Goal: Book appointment/travel/reservation

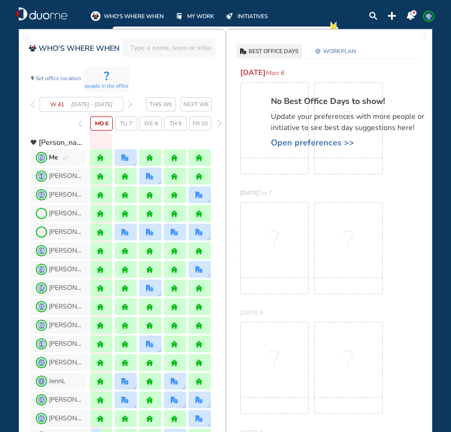
drag, startPoint x: 0, startPoint y: 0, endPoint x: 41, endPoint y: 12, distance: 42.2
click at [41, 12] on img "duome-logo-whitelogo" at bounding box center [41, 14] width 51 height 14
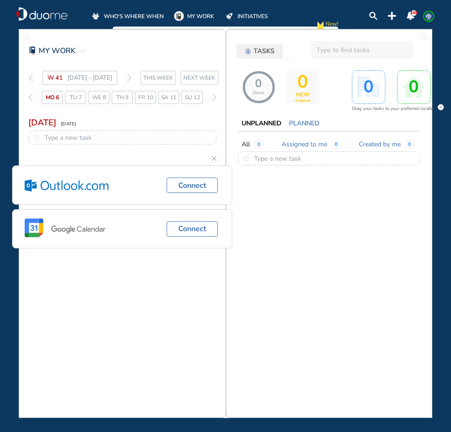
click at [122, 16] on span "WHO'S WHERE WHEN" at bounding box center [134, 16] width 60 height 9
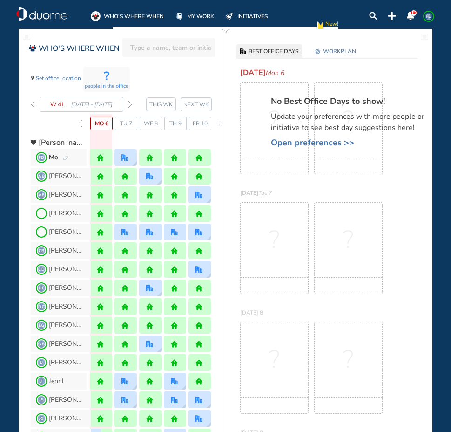
click at [125, 121] on span "Tu 7" at bounding box center [126, 123] width 12 height 9
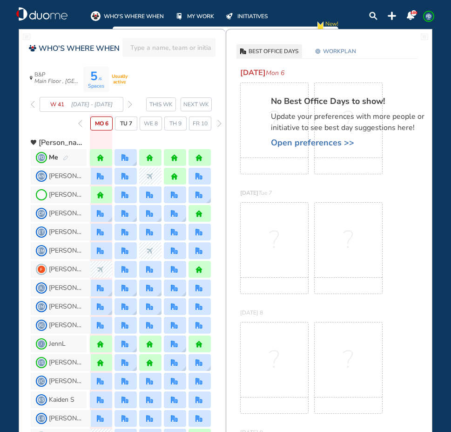
click at [123, 123] on span "Tu 7" at bounding box center [126, 123] width 12 height 9
click at [54, 76] on span "B&P Main Floor , Hotel Cubicle" at bounding box center [57, 78] width 47 height 13
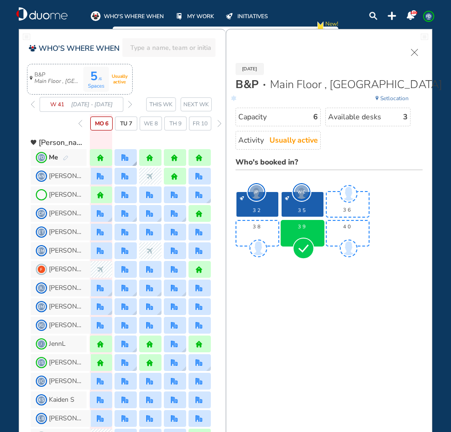
click at [130, 162] on div at bounding box center [126, 157] width 22 height 17
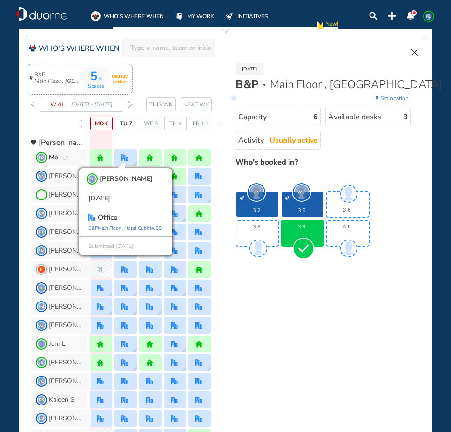
click at [157, 70] on div "5 /6 Spaces Usually active B&P Main Floor , Hotel Cubicle W 41 6 - 12 Oct' 25 T…" at bounding box center [128, 98] width 195 height 64
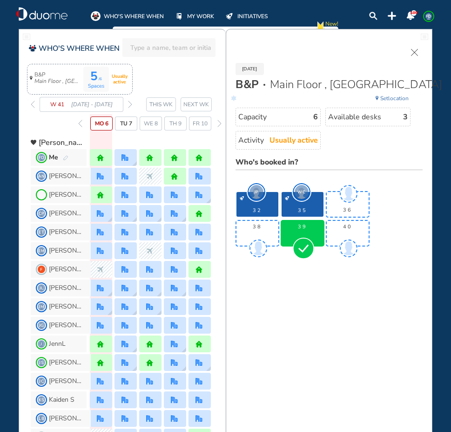
click at [130, 107] on img "forward week" at bounding box center [130, 104] width 4 height 7
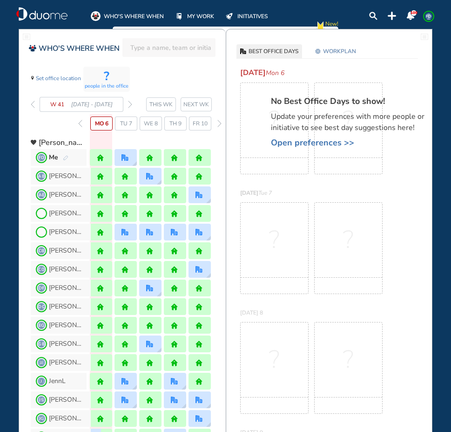
click at [130, 102] on img "forward week" at bounding box center [130, 104] width 4 height 7
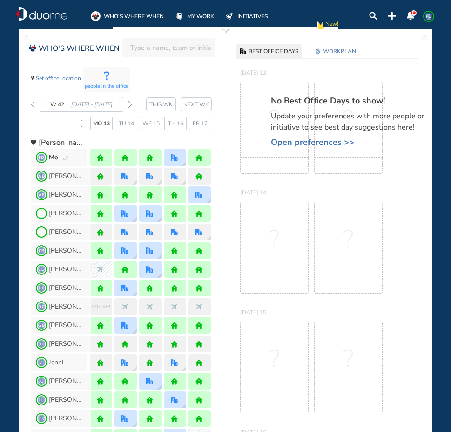
click at [130, 102] on img "forward week" at bounding box center [130, 104] width 4 height 7
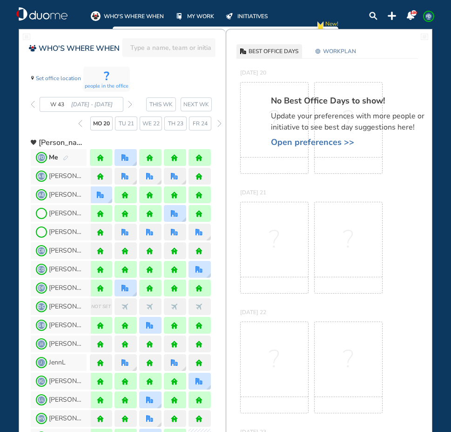
click at [130, 102] on img "forward week" at bounding box center [130, 104] width 4 height 7
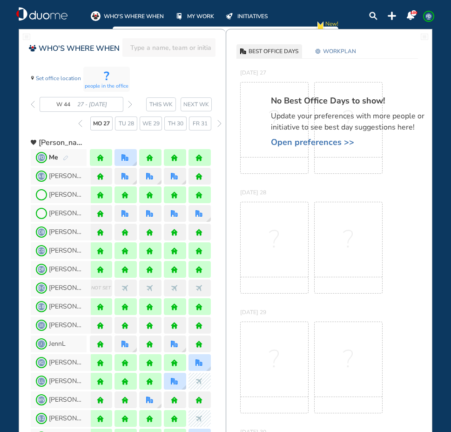
click at [130, 102] on img "forward week" at bounding box center [130, 104] width 4 height 7
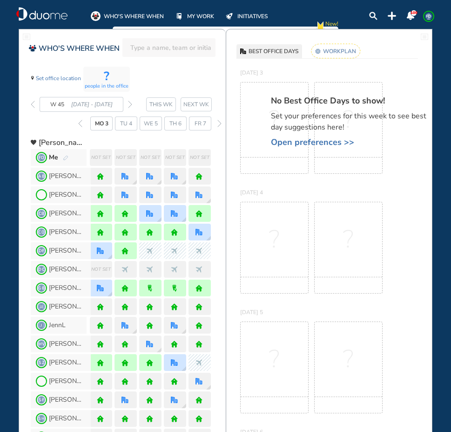
click at [320, 142] on span "Open preferences >>" at bounding box center [352, 141] width 163 height 9
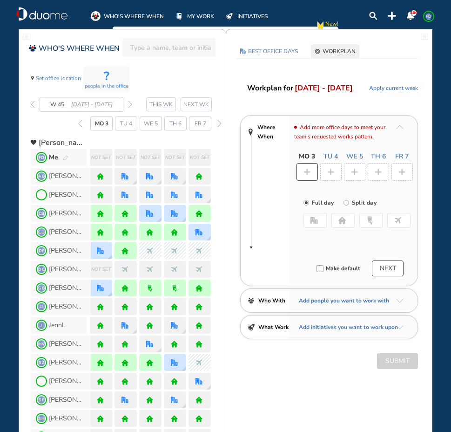
click at [335, 220] on button "home" at bounding box center [343, 220] width 23 height 15
click at [328, 174] on img "plus-rounded-bdbdbd" at bounding box center [330, 172] width 7 height 7
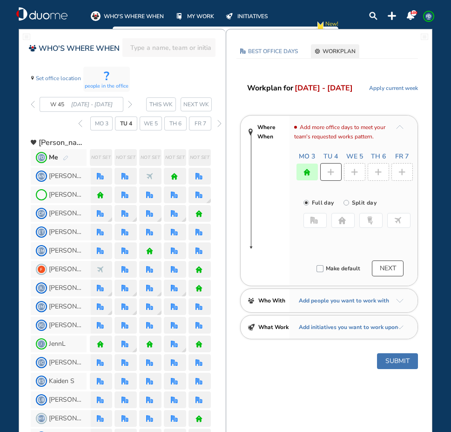
click at [317, 221] on img "office-bdbdbd" at bounding box center [314, 220] width 7 height 7
click at [341, 239] on button "Select location" at bounding box center [328, 238] width 37 height 9
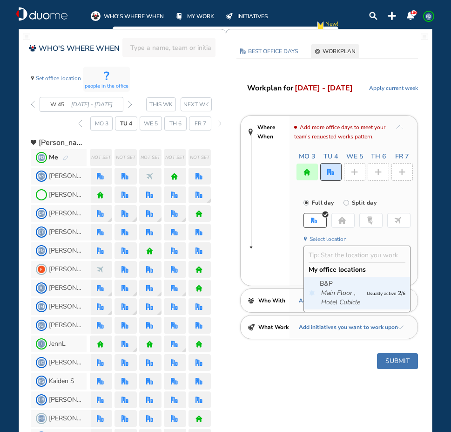
click at [353, 294] on icon "Main Floor ," at bounding box center [338, 292] width 34 height 9
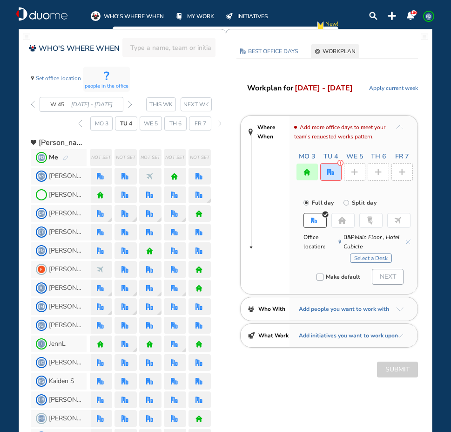
click at [361, 260] on button "Select a Desk" at bounding box center [371, 257] width 42 height 9
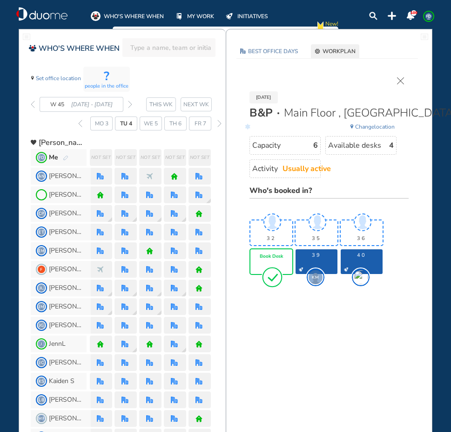
click at [263, 257] on span "Book Desk" at bounding box center [271, 257] width 23 height 6
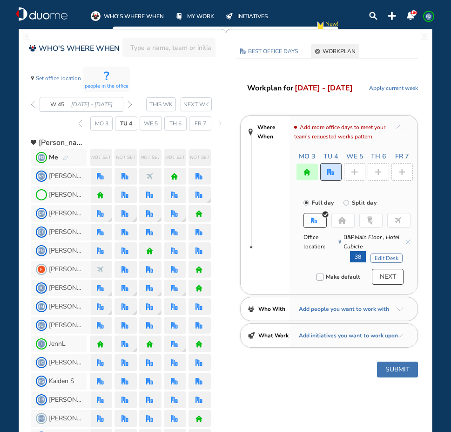
click at [359, 172] on div at bounding box center [354, 172] width 21 height 18
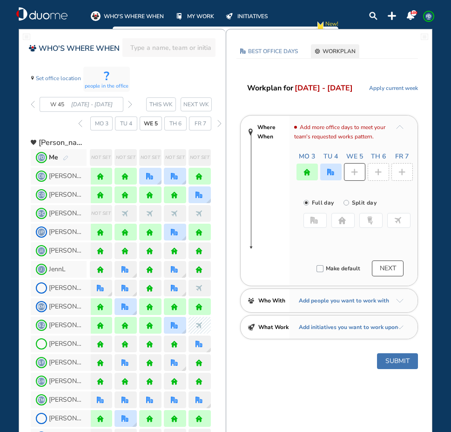
click at [345, 220] on img "home-bdbdbd" at bounding box center [342, 220] width 7 height 7
click at [379, 176] on div at bounding box center [378, 172] width 21 height 18
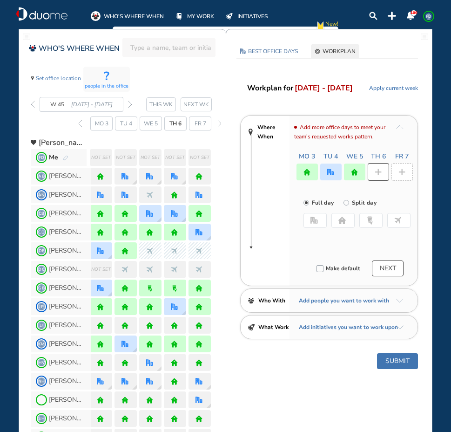
click at [342, 222] on img "home-bdbdbd" at bounding box center [342, 220] width 7 height 7
click at [403, 169] on img "plus-rounded-bdbdbd" at bounding box center [402, 172] width 7 height 7
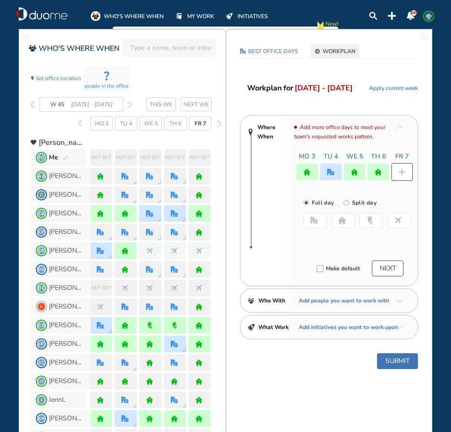
click at [347, 215] on button "home" at bounding box center [343, 220] width 23 height 15
click at [387, 364] on button "Submit" at bounding box center [397, 361] width 41 height 16
